Goal: Task Accomplishment & Management: Complete application form

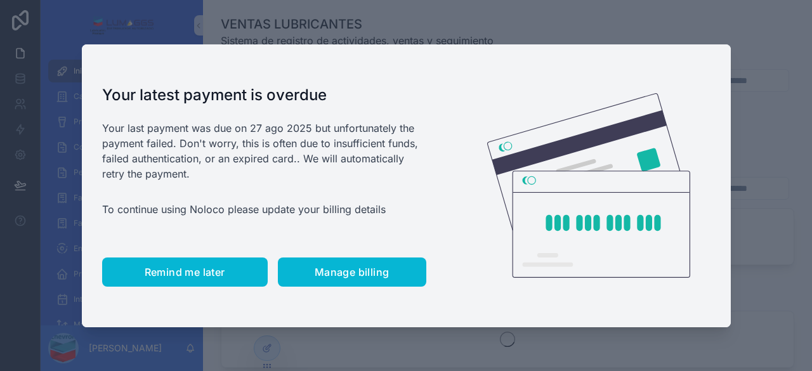
click at [207, 274] on span "Remind me later" at bounding box center [185, 272] width 81 height 13
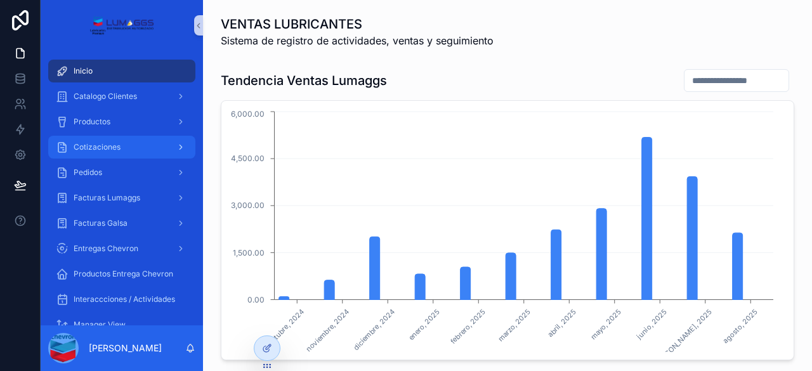
click at [156, 147] on div "Cotizaciones" at bounding box center [122, 147] width 132 height 20
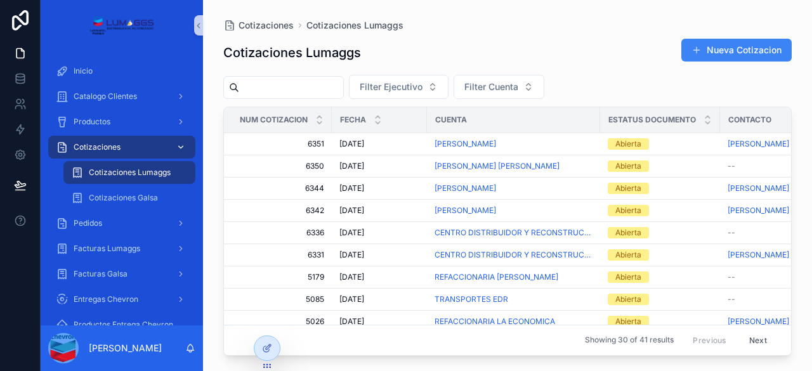
click at [101, 154] on div "Cotizaciones" at bounding box center [122, 147] width 132 height 20
click at [749, 49] on button "Nueva Cotizacion" at bounding box center [736, 50] width 110 height 23
